Goal: Task Accomplishment & Management: Use online tool/utility

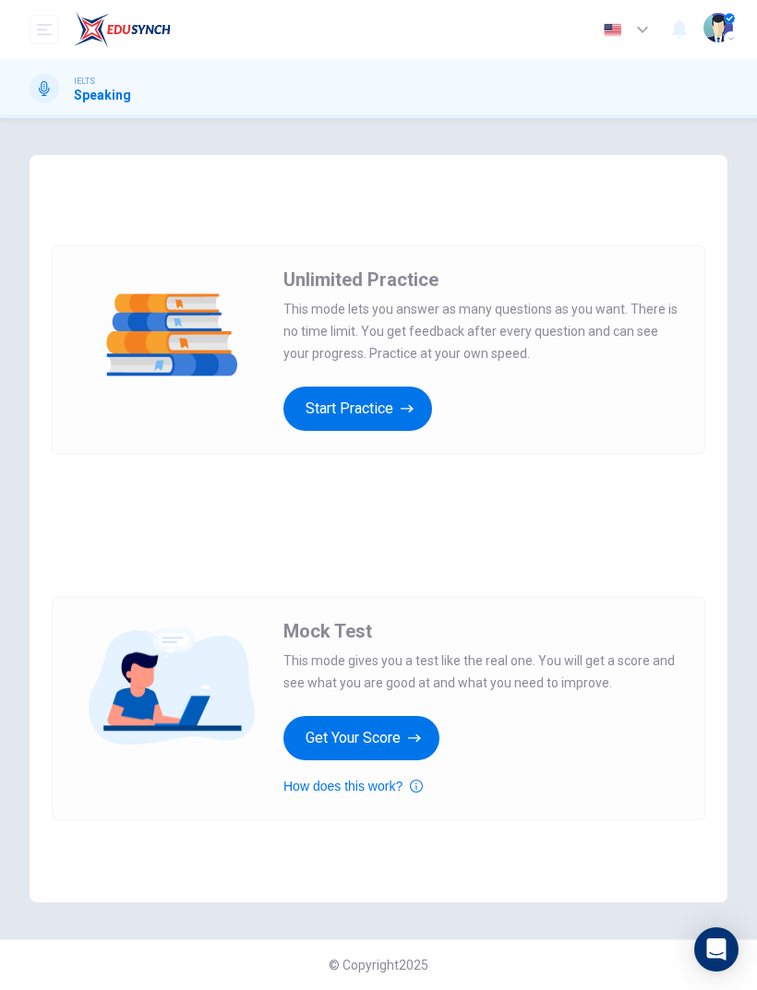
click at [368, 430] on button "Start Practice" at bounding box center [357, 409] width 149 height 44
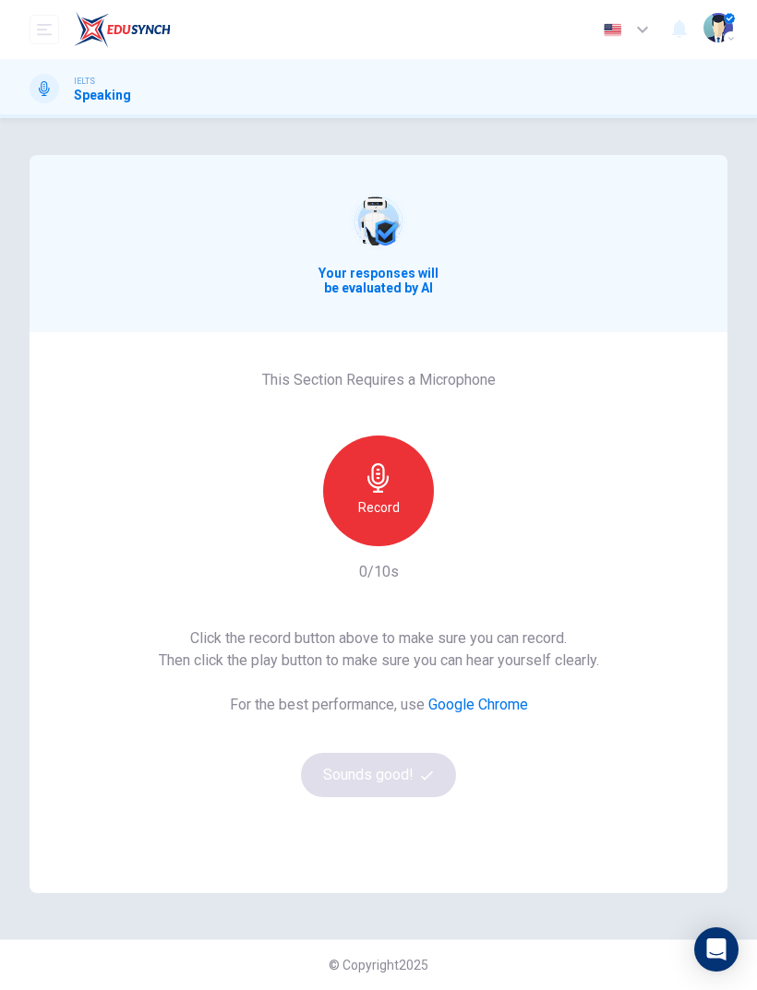
click at [385, 484] on icon "button" at bounding box center [377, 478] width 21 height 30
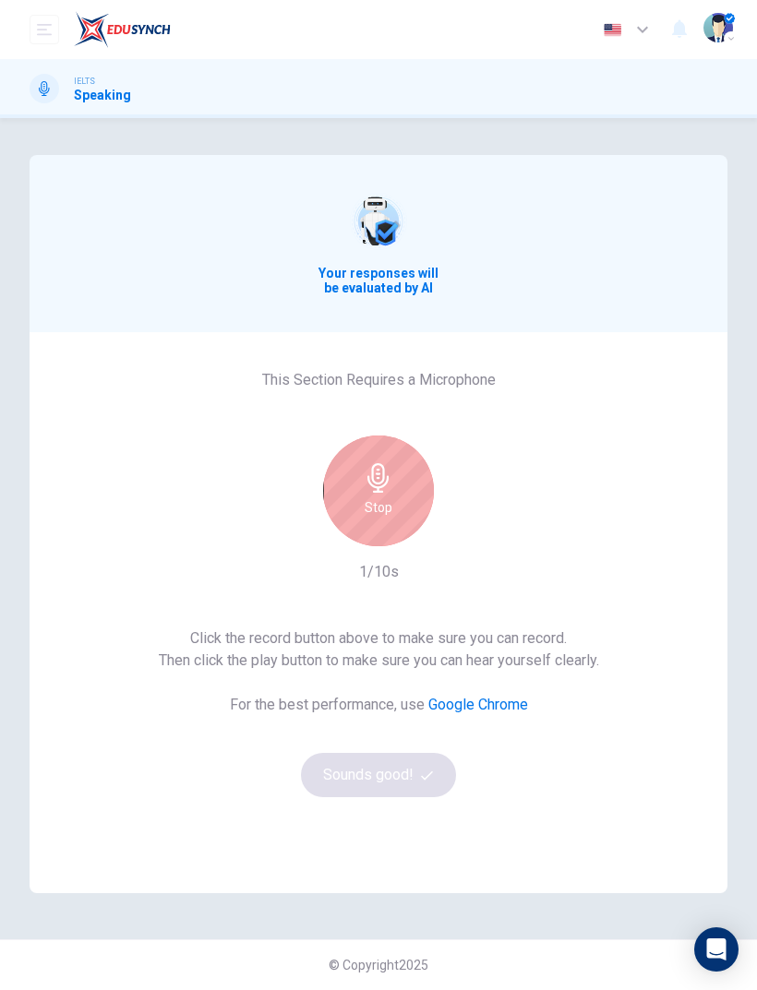
click at [365, 477] on icon "button" at bounding box center [379, 478] width 30 height 30
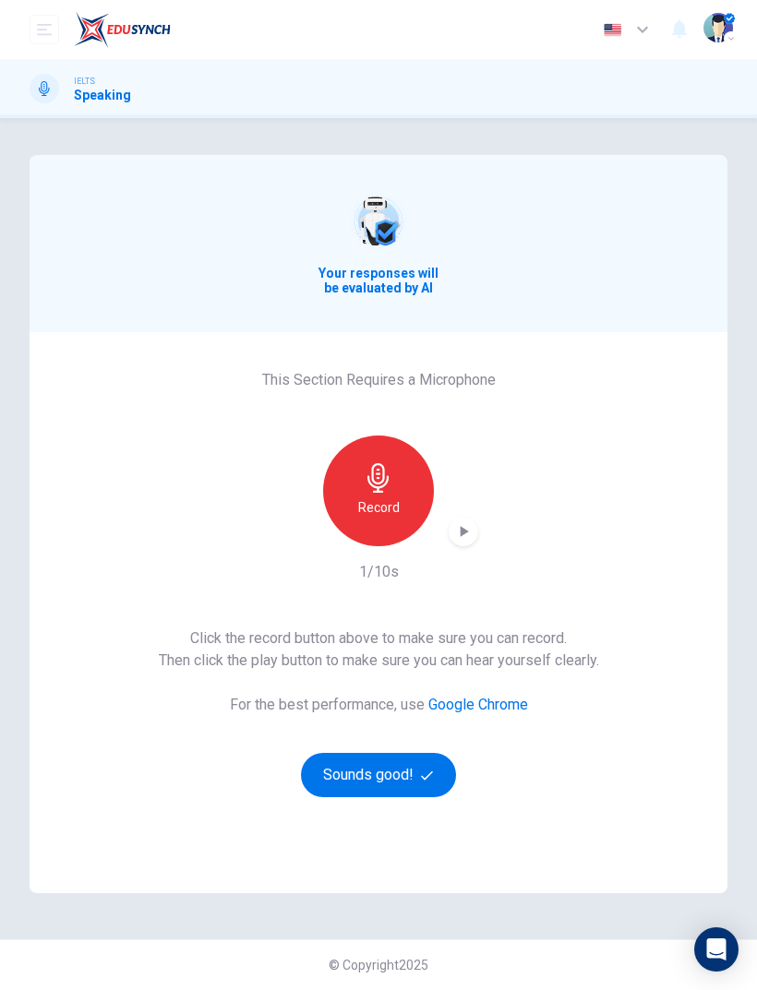
click at [407, 778] on button "Sounds good!" at bounding box center [378, 775] width 155 height 44
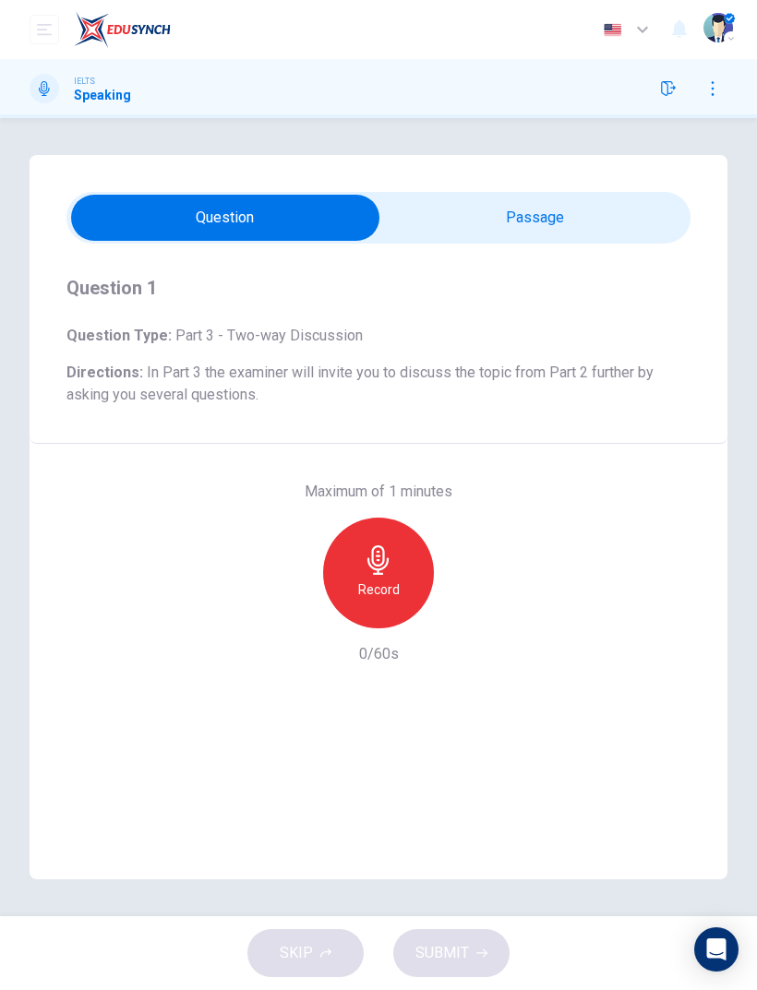
click at [497, 210] on input "checkbox" at bounding box center [225, 218] width 936 height 46
checkbox input "true"
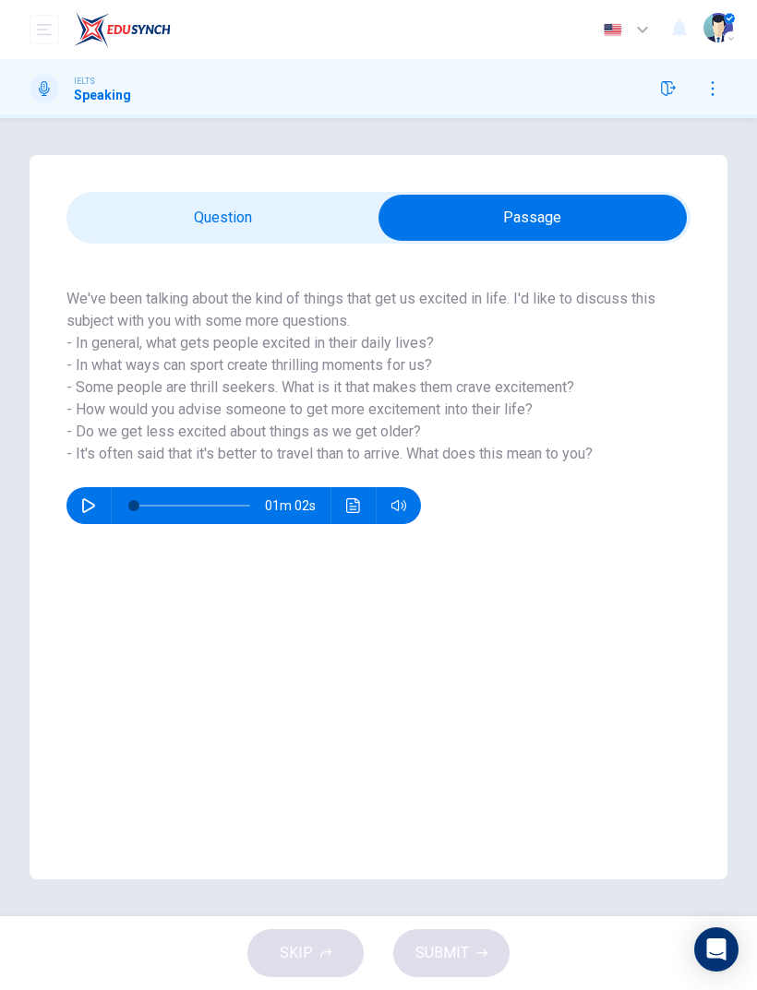
click at [101, 513] on button "button" at bounding box center [89, 505] width 30 height 37
type input "95"
click at [598, 220] on input "checkbox" at bounding box center [533, 218] width 936 height 46
checkbox input "false"
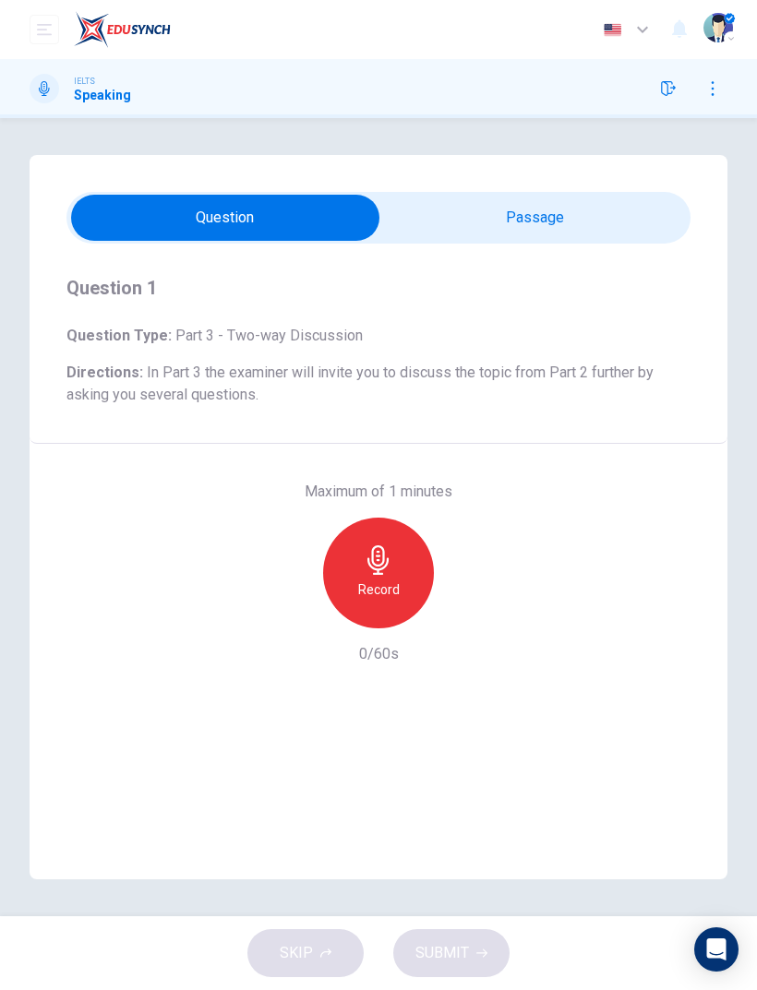
type input "0"
click at [176, 207] on input "checkbox" at bounding box center [225, 218] width 936 height 46
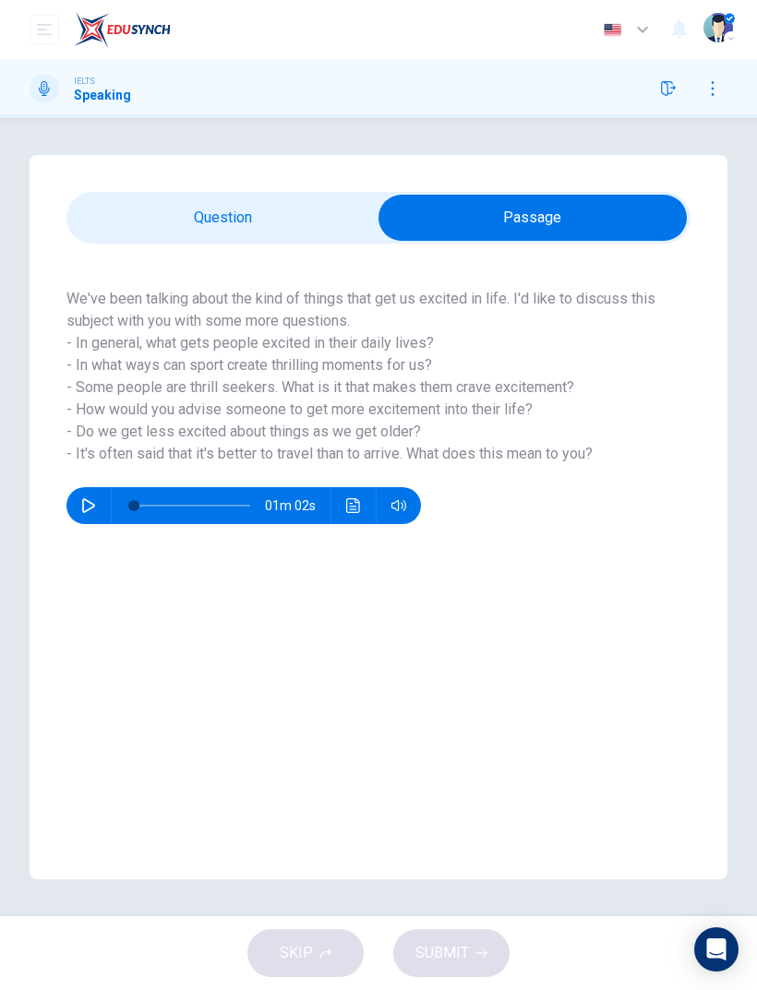
click at [165, 220] on input "checkbox" at bounding box center [533, 218] width 936 height 46
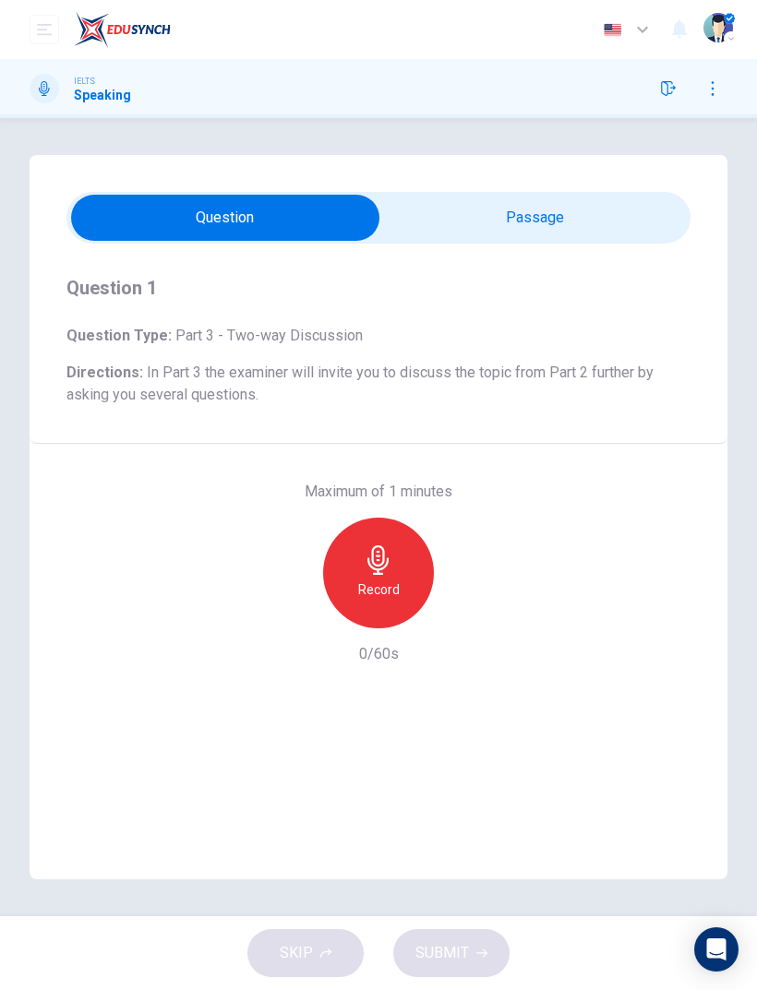
click at [388, 581] on h6 "Record" at bounding box center [379, 590] width 42 height 22
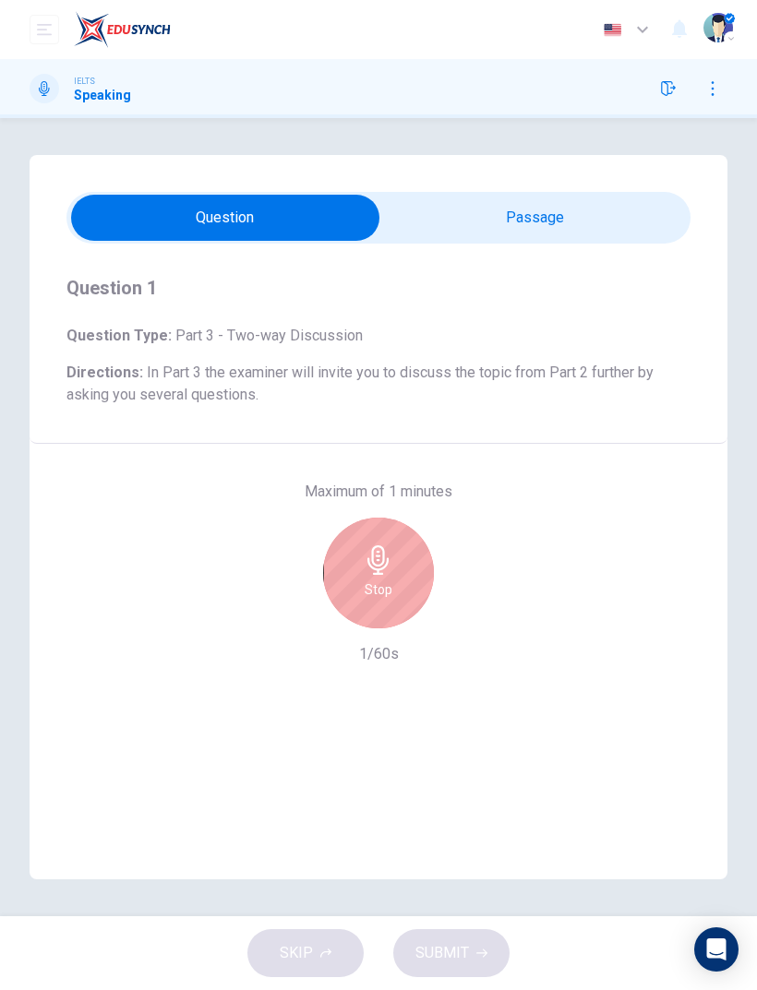
click at [377, 565] on icon "button" at bounding box center [377, 560] width 21 height 30
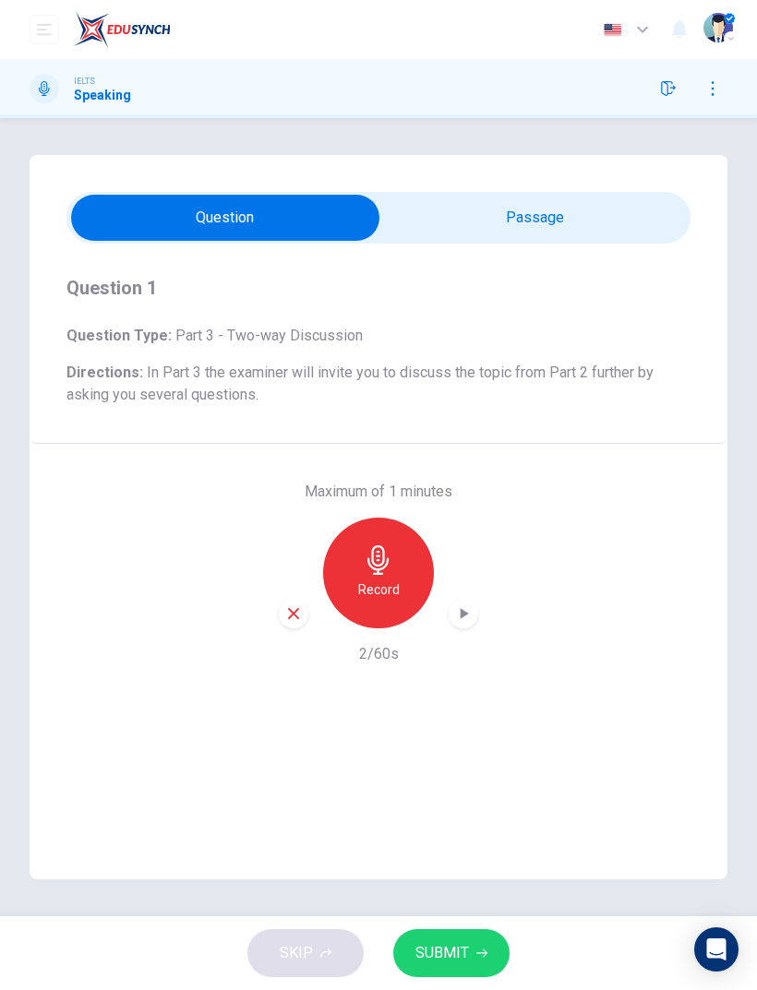
click at [291, 611] on icon "button" at bounding box center [293, 613] width 11 height 11
click at [190, 212] on input "checkbox" at bounding box center [225, 218] width 936 height 46
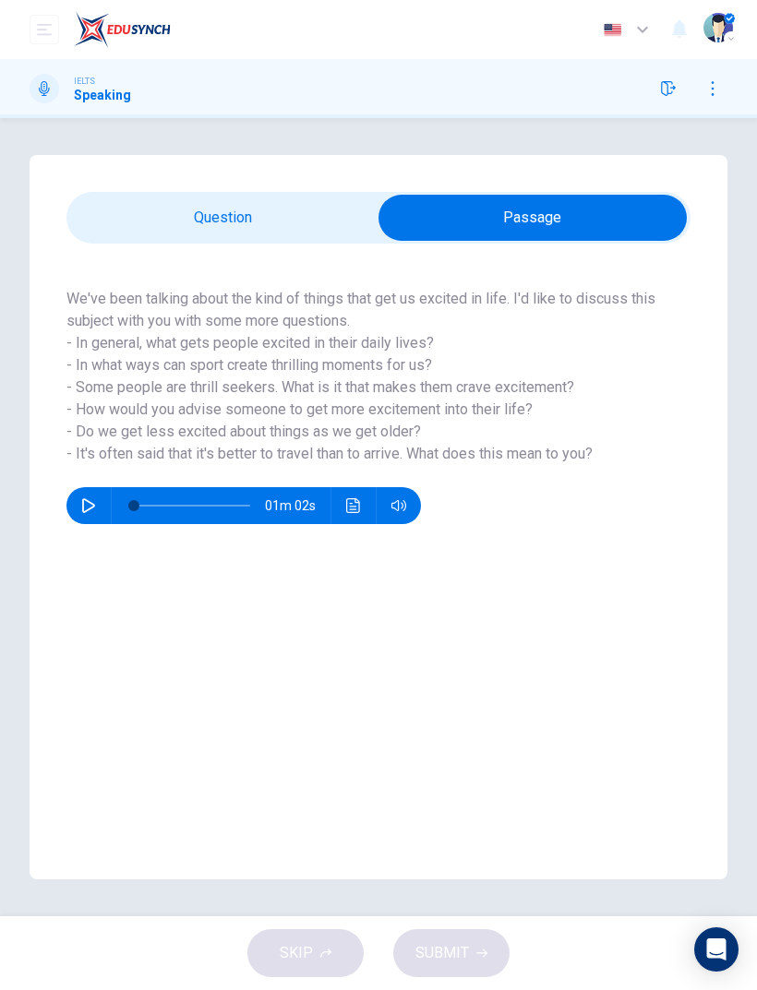
click at [271, 215] on input "checkbox" at bounding box center [533, 218] width 936 height 46
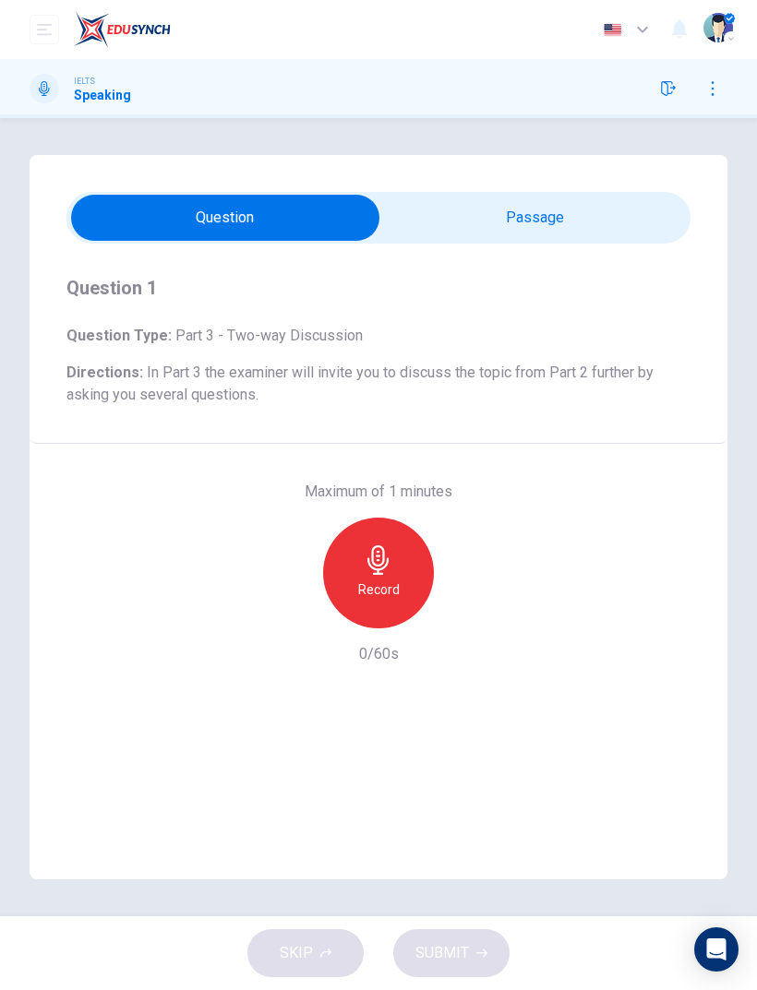
click at [590, 196] on input "checkbox" at bounding box center [225, 218] width 936 height 46
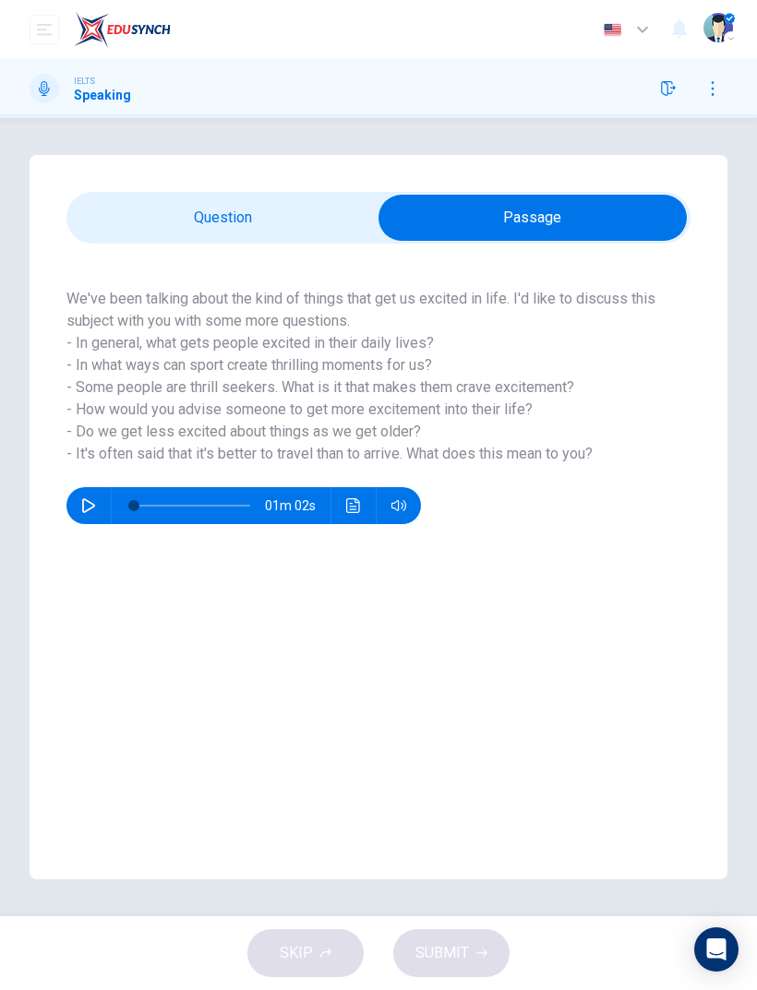
click at [261, 205] on input "checkbox" at bounding box center [533, 218] width 936 height 46
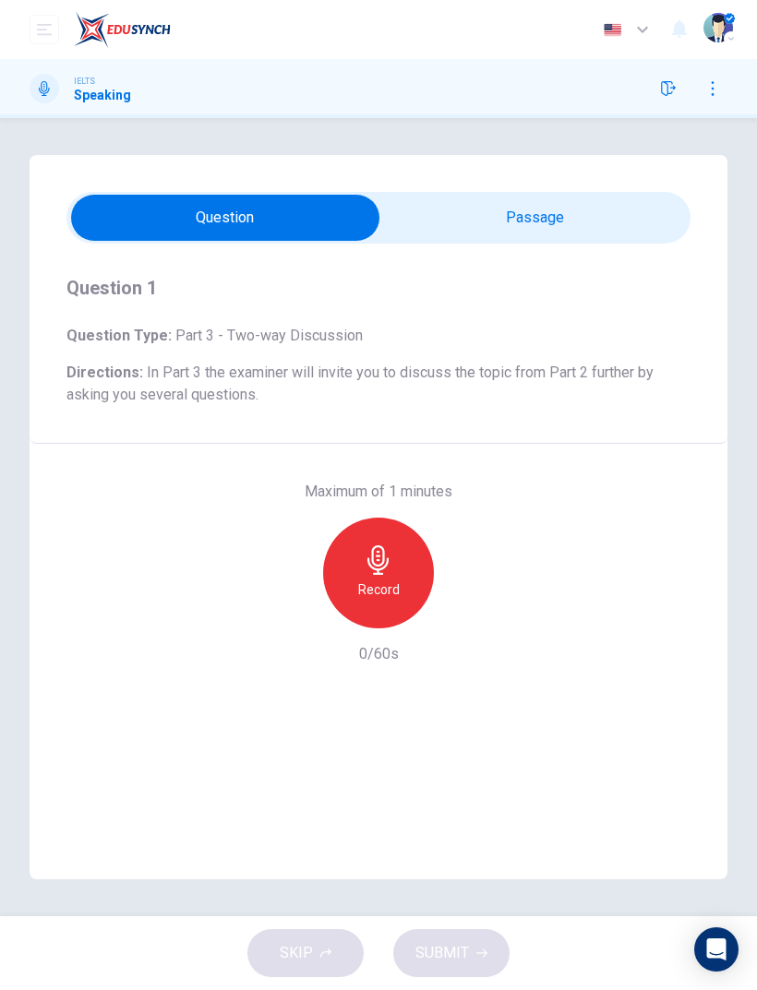
click at [567, 217] on input "checkbox" at bounding box center [225, 218] width 936 height 46
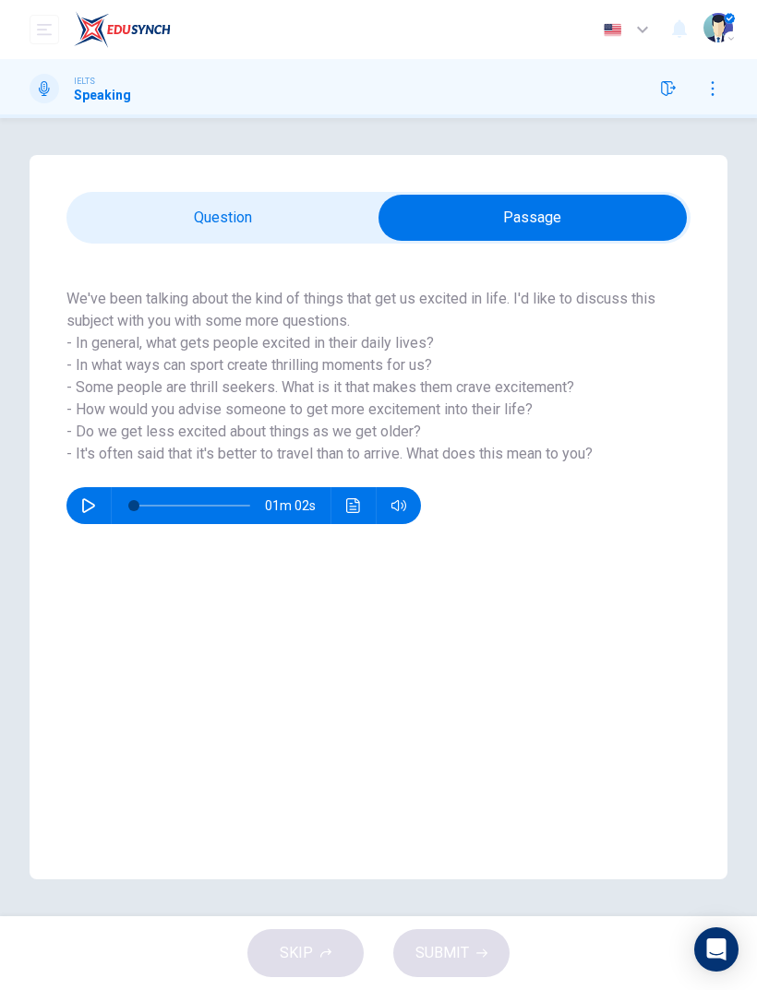
click at [287, 207] on input "checkbox" at bounding box center [533, 218] width 936 height 46
checkbox input "false"
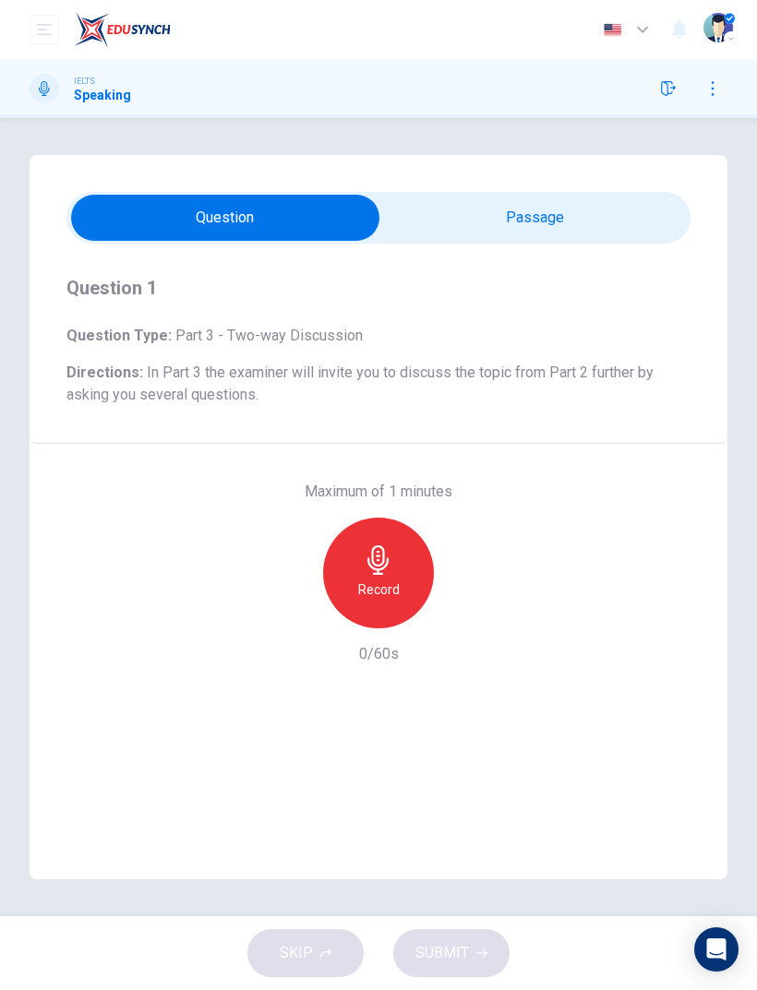
click at [392, 569] on icon "button" at bounding box center [379, 560] width 30 height 30
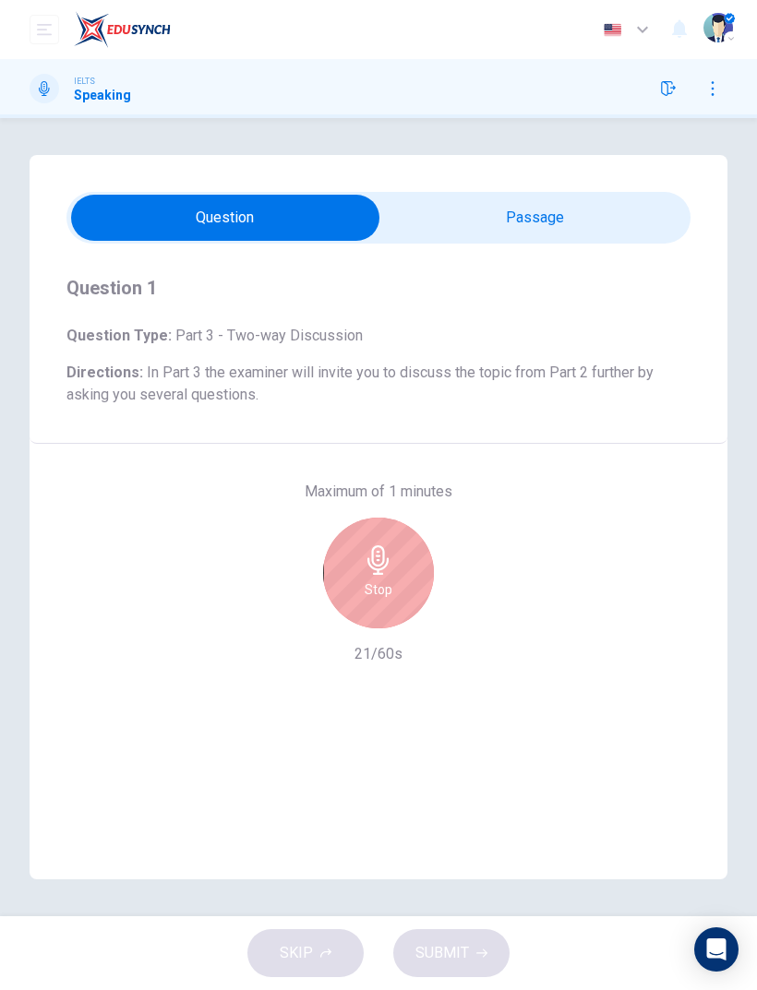
click at [379, 569] on icon "button" at bounding box center [379, 560] width 30 height 30
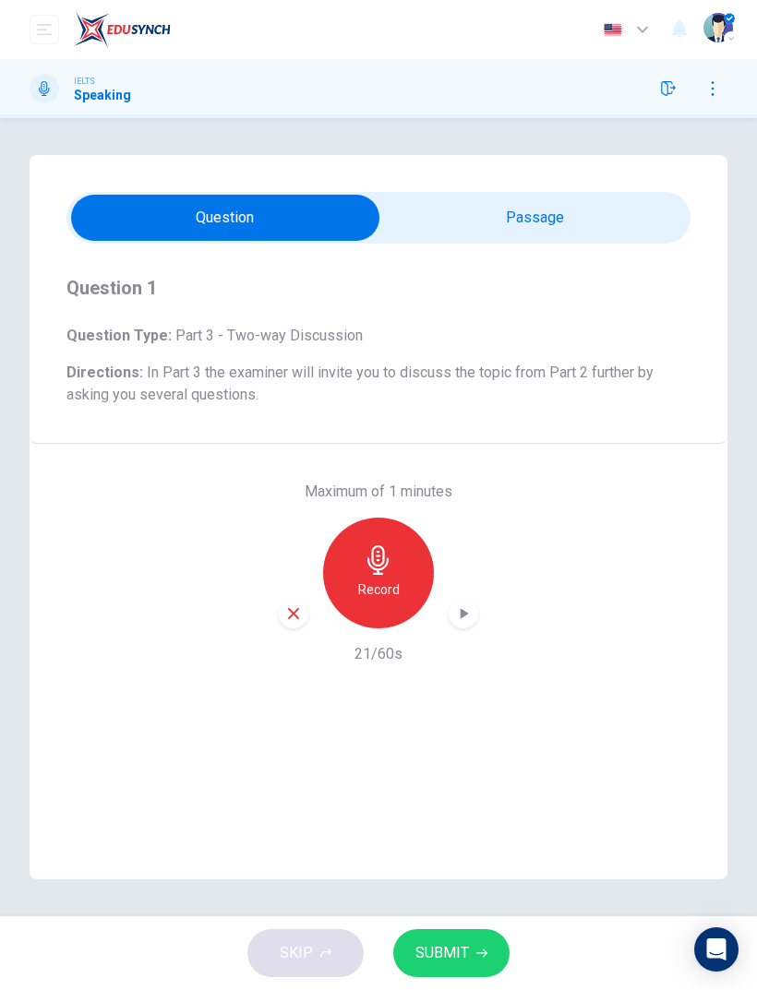
click at [468, 950] on button "SUBMIT" at bounding box center [451, 953] width 116 height 48
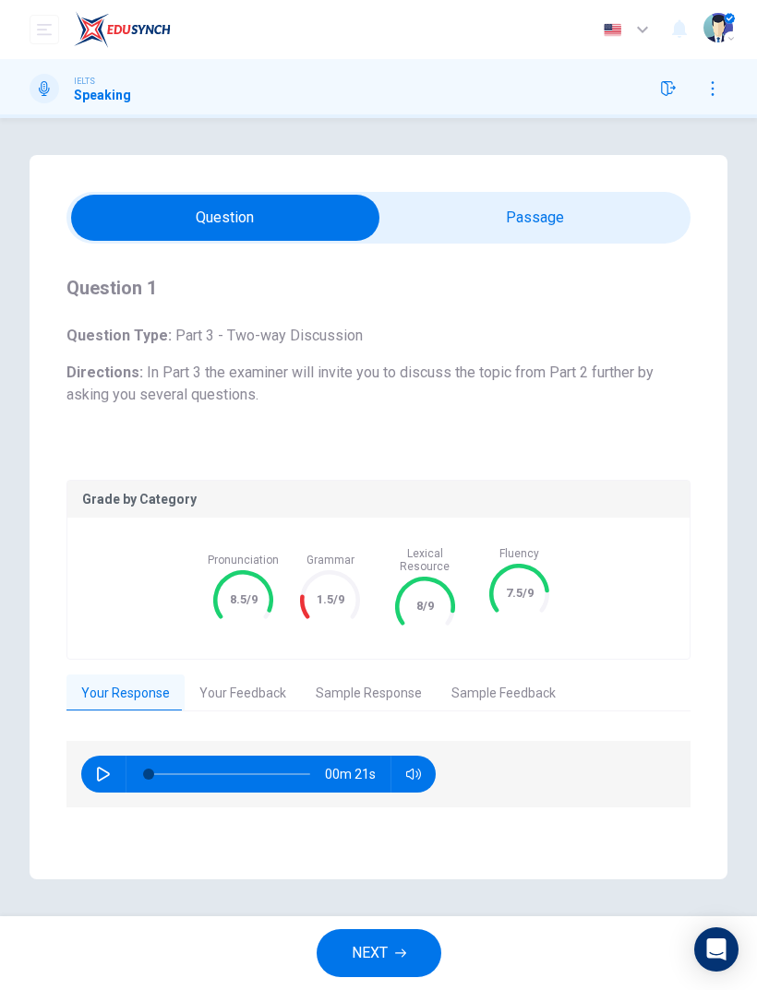
click at [244, 681] on button "Your Feedback" at bounding box center [243, 694] width 116 height 39
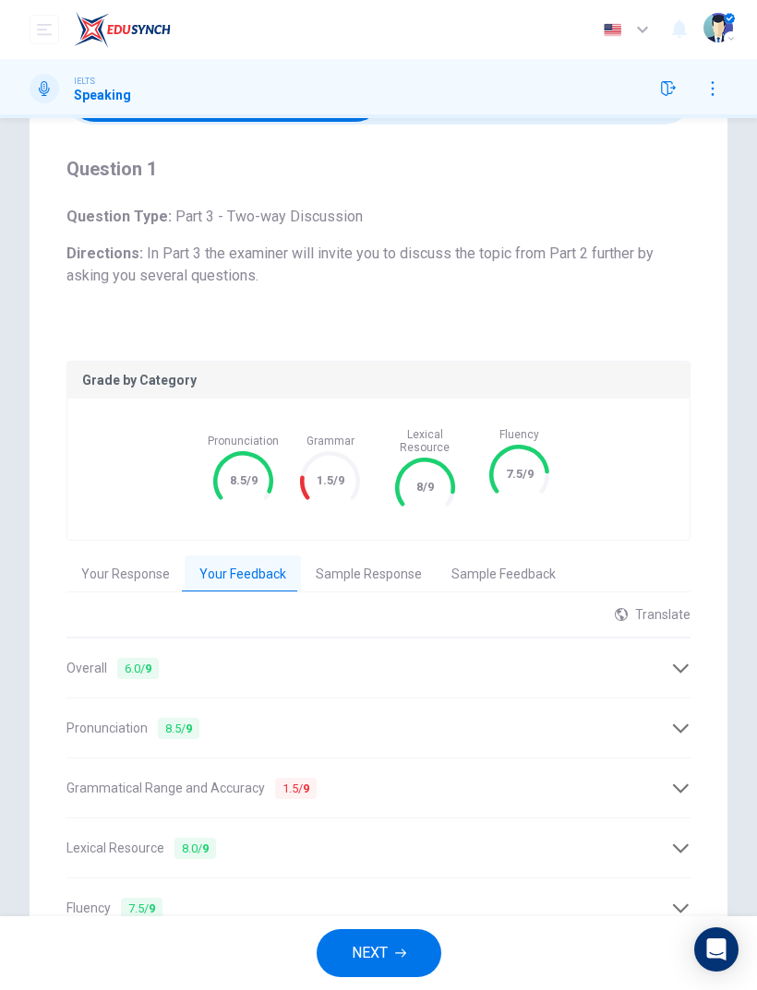
scroll to position [122, 0]
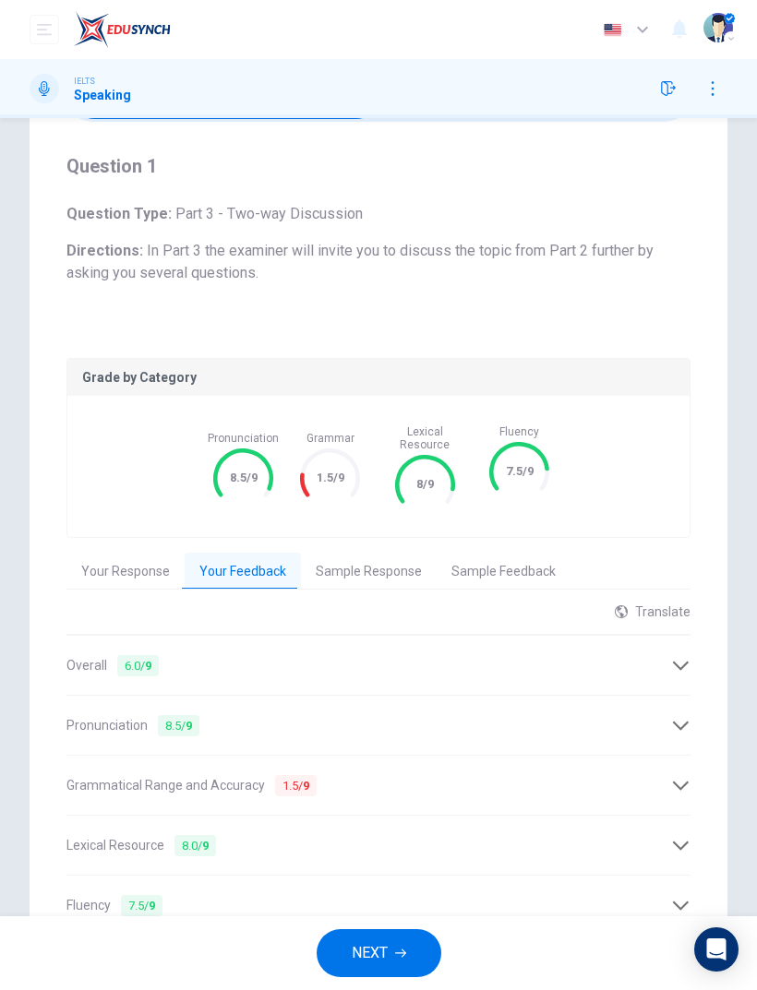
click at [341, 553] on button "Sample Response" at bounding box center [369, 572] width 136 height 39
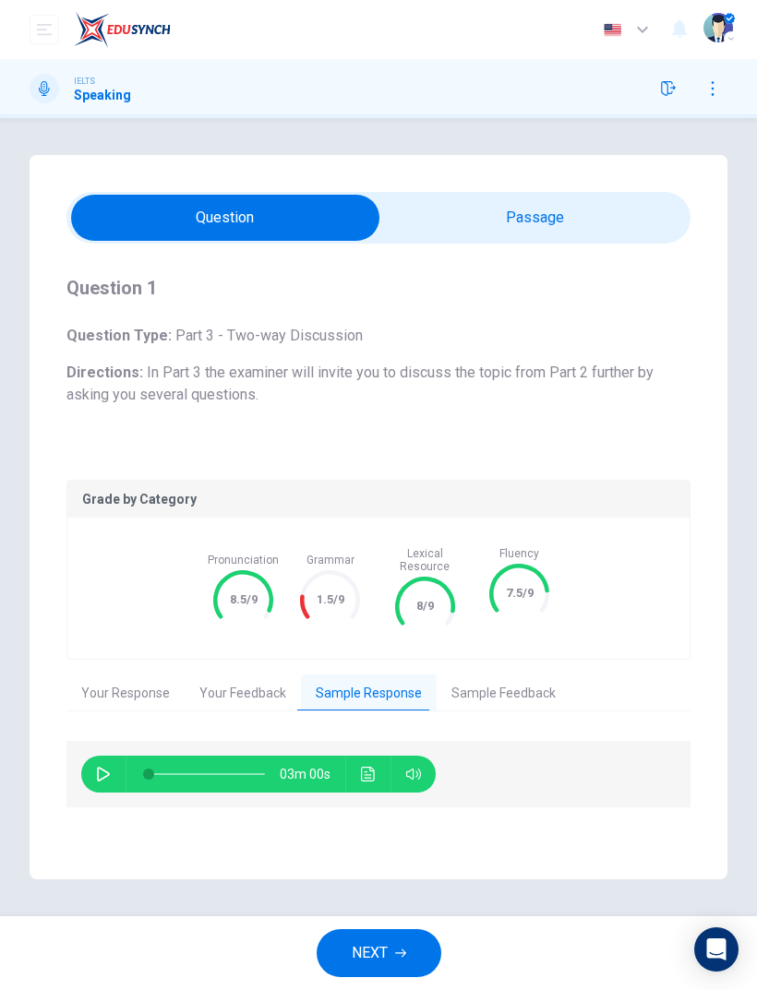
scroll to position [0, 0]
click at [514, 677] on button "Sample Feedback" at bounding box center [504, 694] width 134 height 39
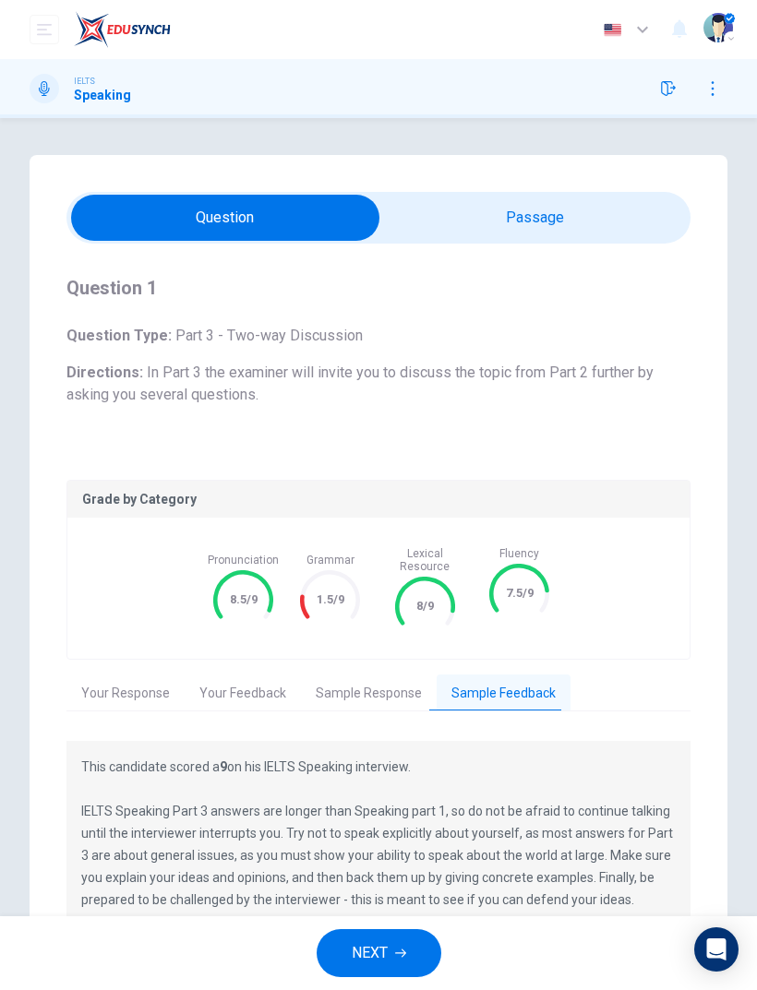
click at [350, 675] on button "Sample Response" at bounding box center [369, 694] width 136 height 39
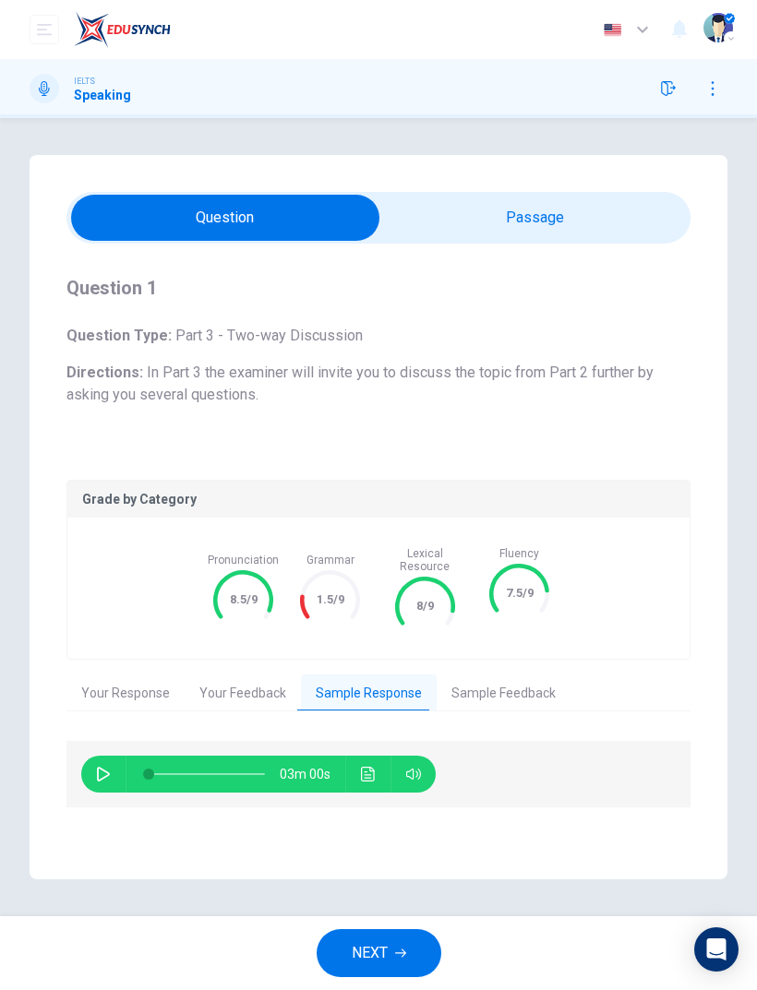
click at [539, 679] on button "Sample Feedback" at bounding box center [504, 694] width 134 height 39
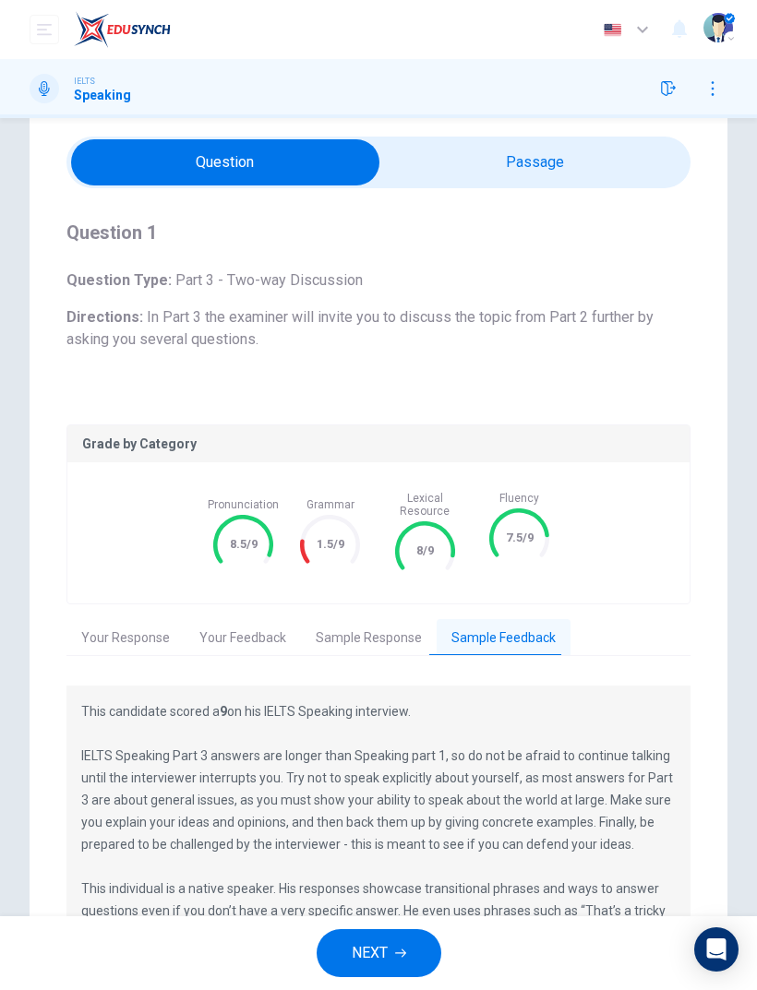
scroll to position [30, 0]
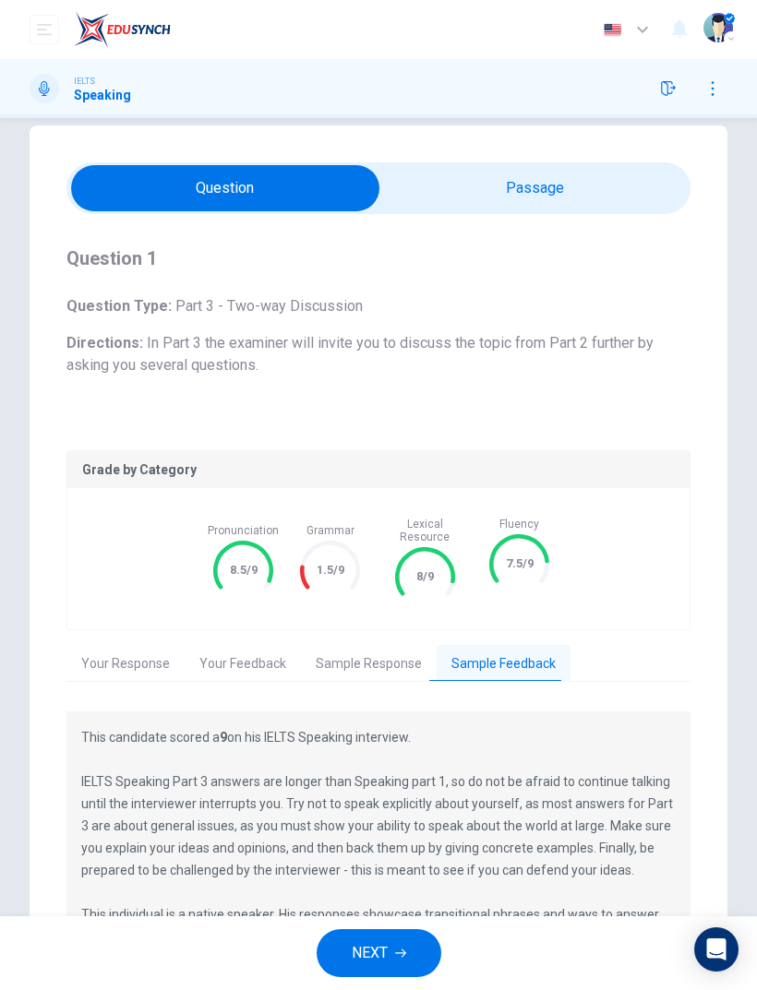
click at [115, 647] on button "Your Response" at bounding box center [125, 664] width 118 height 39
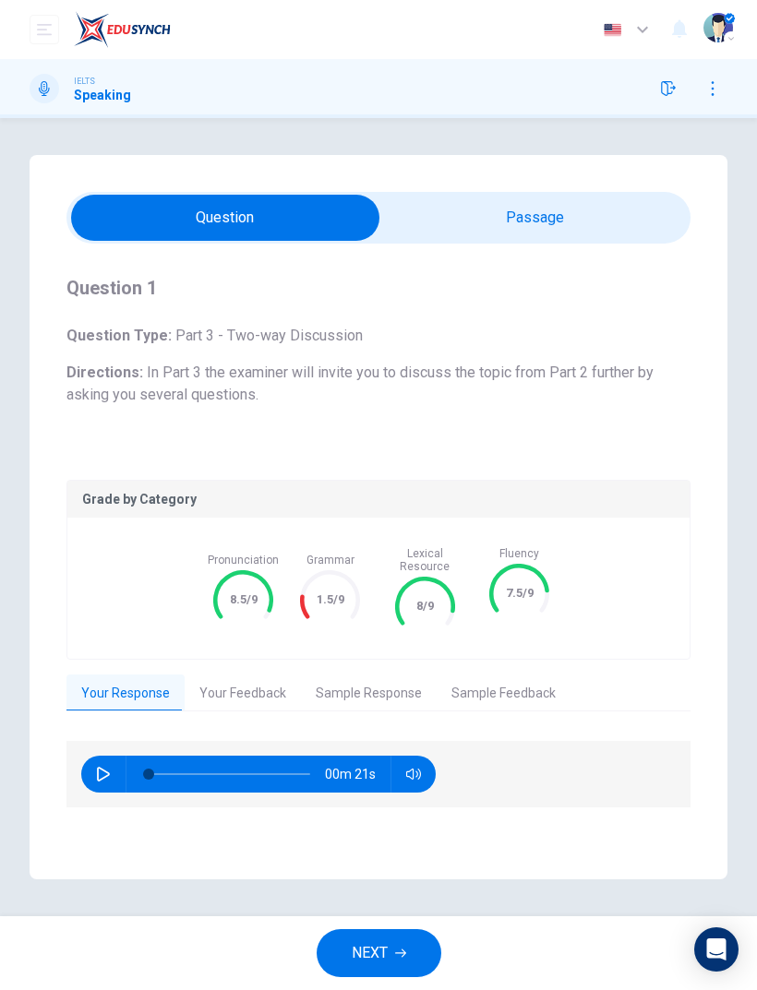
scroll to position [0, 0]
click at [263, 676] on button "Your Feedback" at bounding box center [243, 694] width 116 height 39
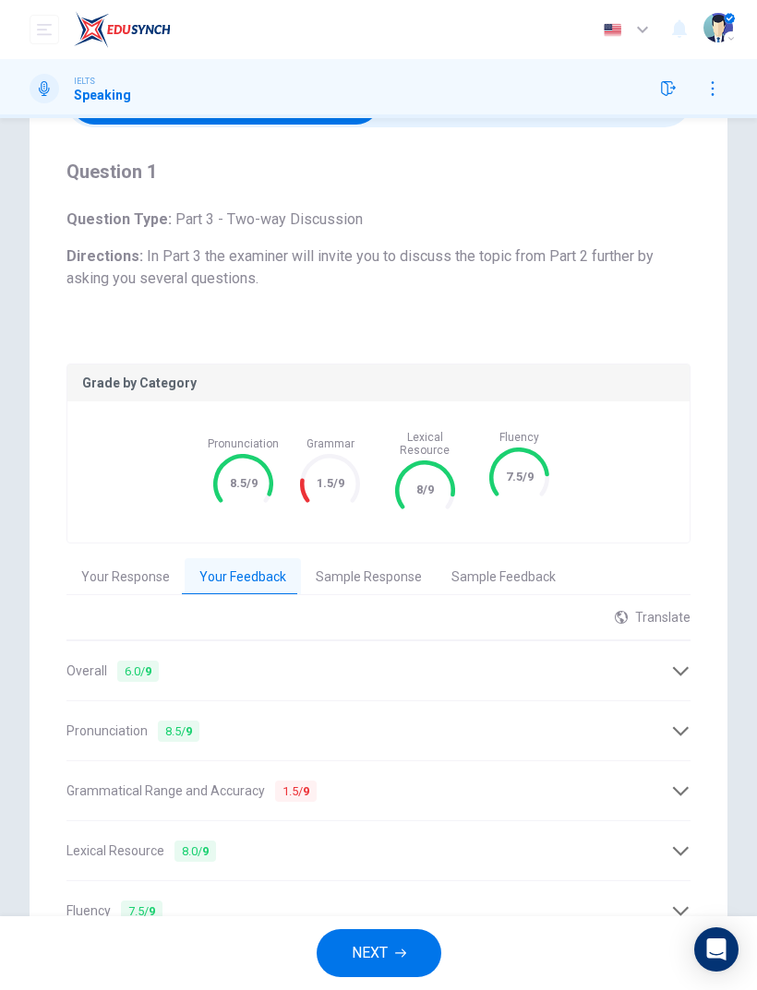
scroll to position [118, 0]
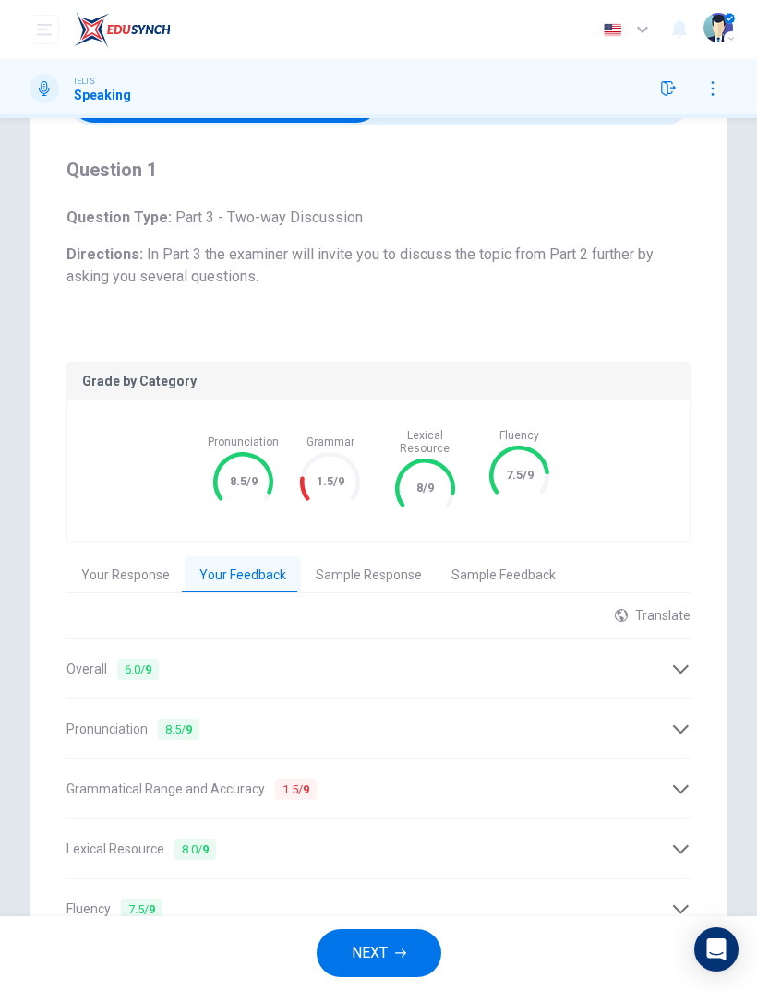
click at [377, 560] on button "Sample Response" at bounding box center [369, 576] width 136 height 39
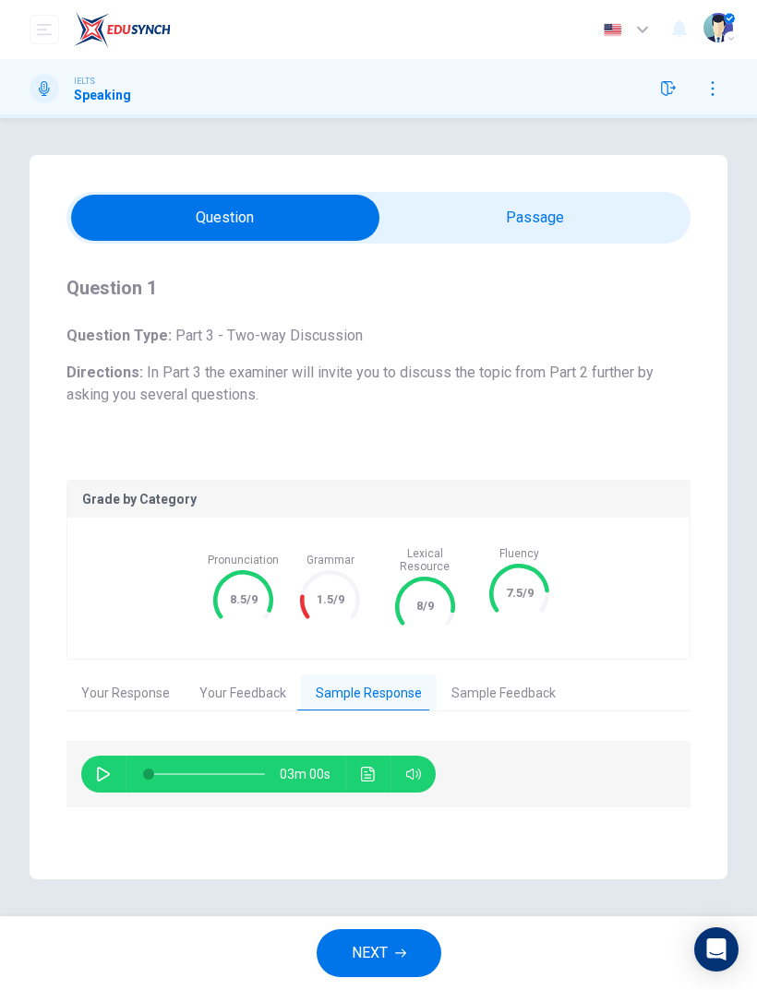
click at [519, 681] on button "Sample Feedback" at bounding box center [504, 694] width 134 height 39
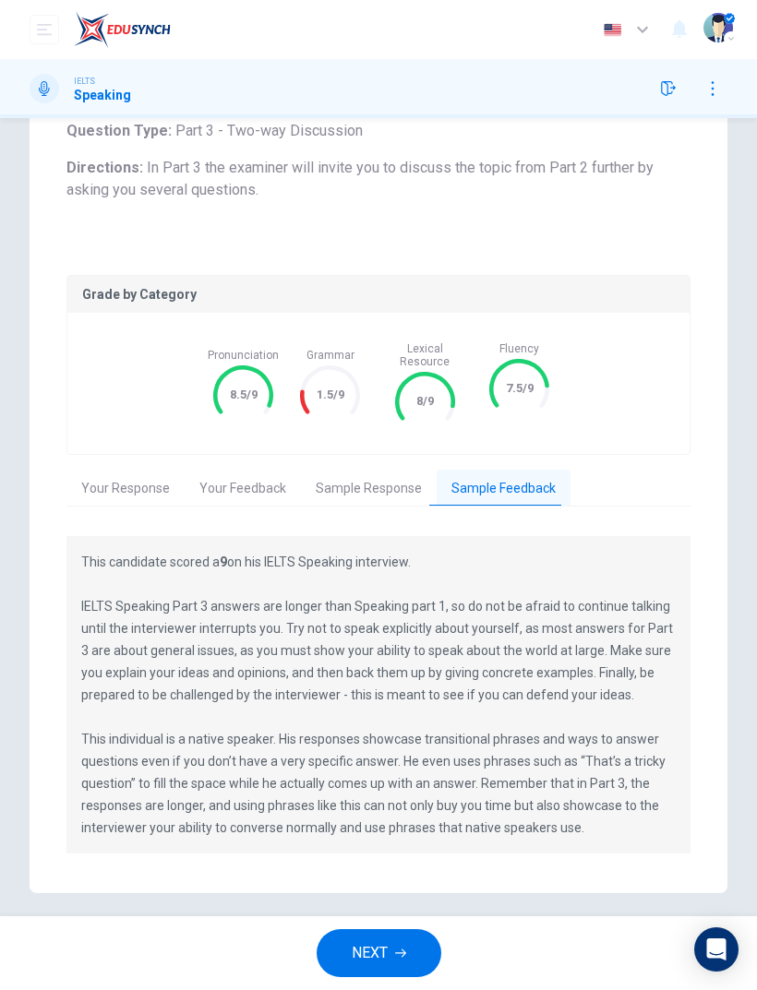
scroll to position [205, 0]
click at [698, 152] on div "Question 1 Question Type : Part 3 - Two-way Discussion Directions : In Part 3 t…" at bounding box center [379, 138] width 698 height 199
click at [13, 759] on div "Question 1 Question Type : Part 3 - Two-way Discussion Directions : In Part 3 t…" at bounding box center [378, 421] width 757 height 943
